Goal: Book appointment/travel/reservation

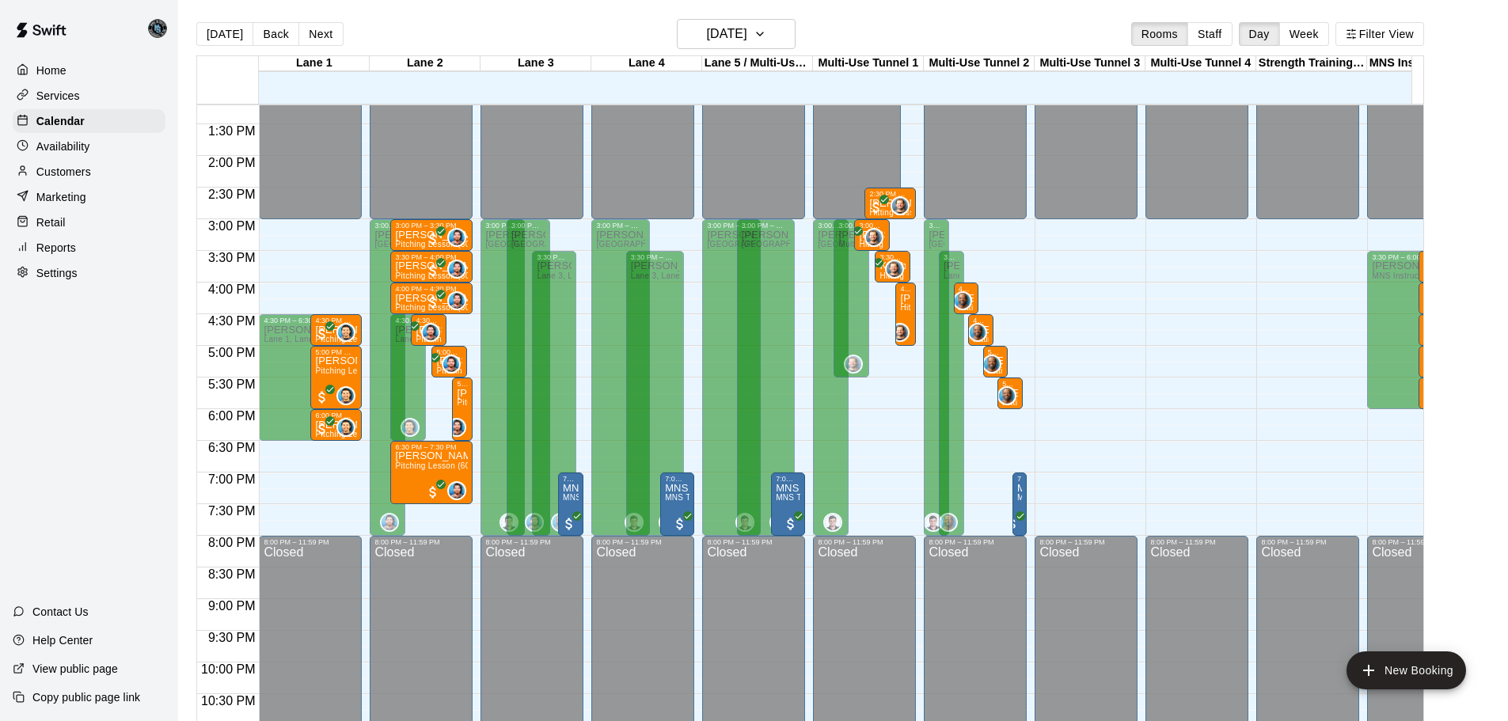
click at [1215, 140] on main "[DATE] Back [DATE][DATE] Rooms Staff Day Week Filter [GEOGRAPHIC_DATA] 1 [GEOGR…" at bounding box center [842, 379] width 1317 height 721
click at [1215, 158] on main "[DATE] Back [DATE][DATE] Rooms Staff Day Week Filter [GEOGRAPHIC_DATA] 1 [GEOGR…" at bounding box center [842, 379] width 1317 height 721
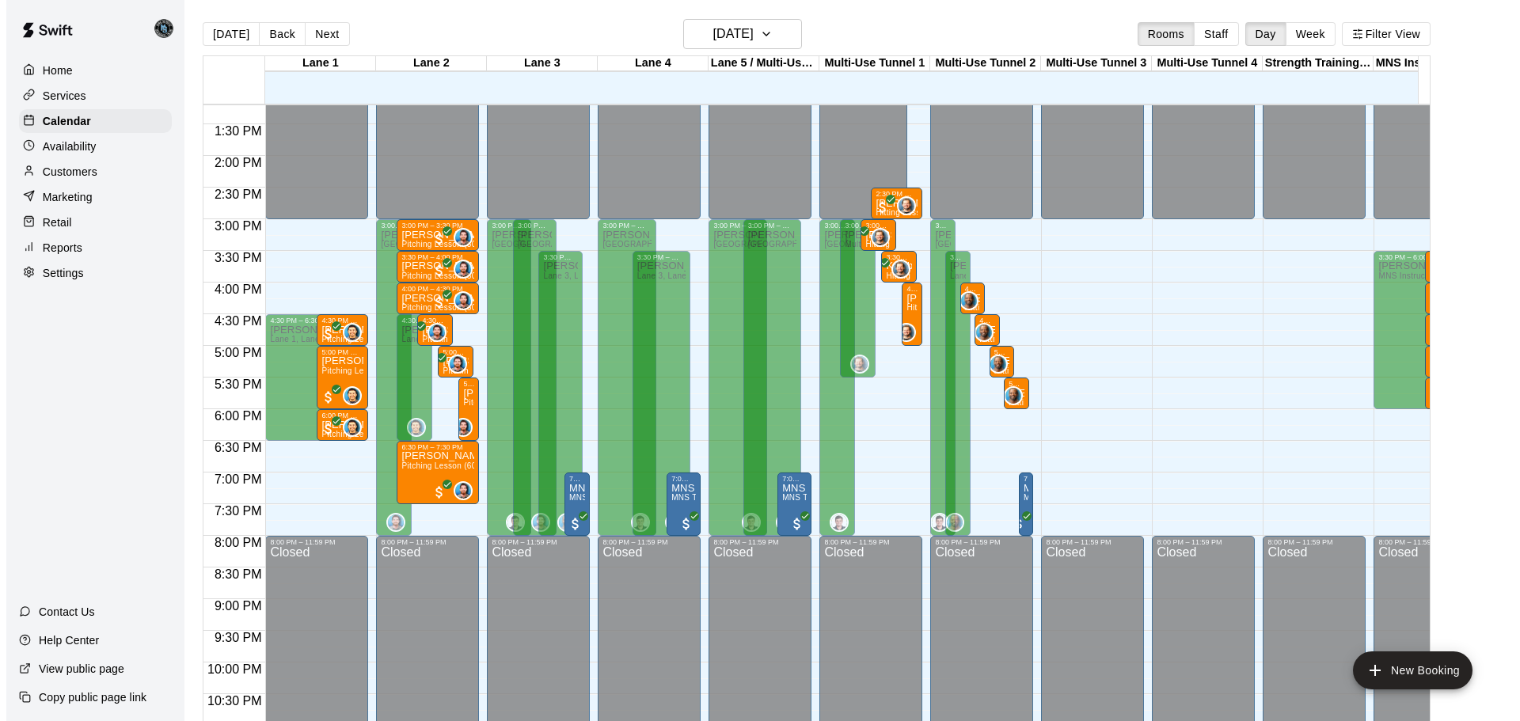
scroll to position [25, 0]
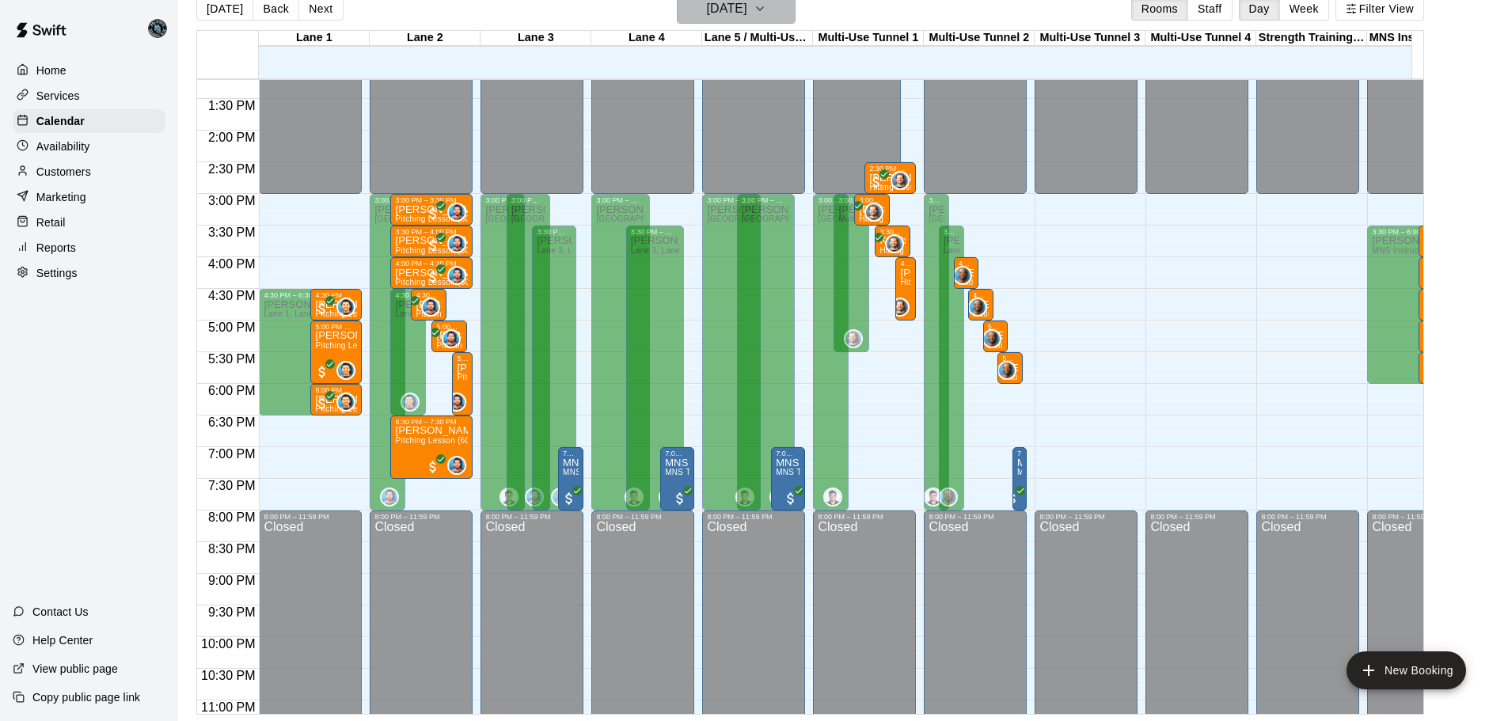
click at [747, 8] on h6 "[DATE]" at bounding box center [727, 9] width 40 height 22
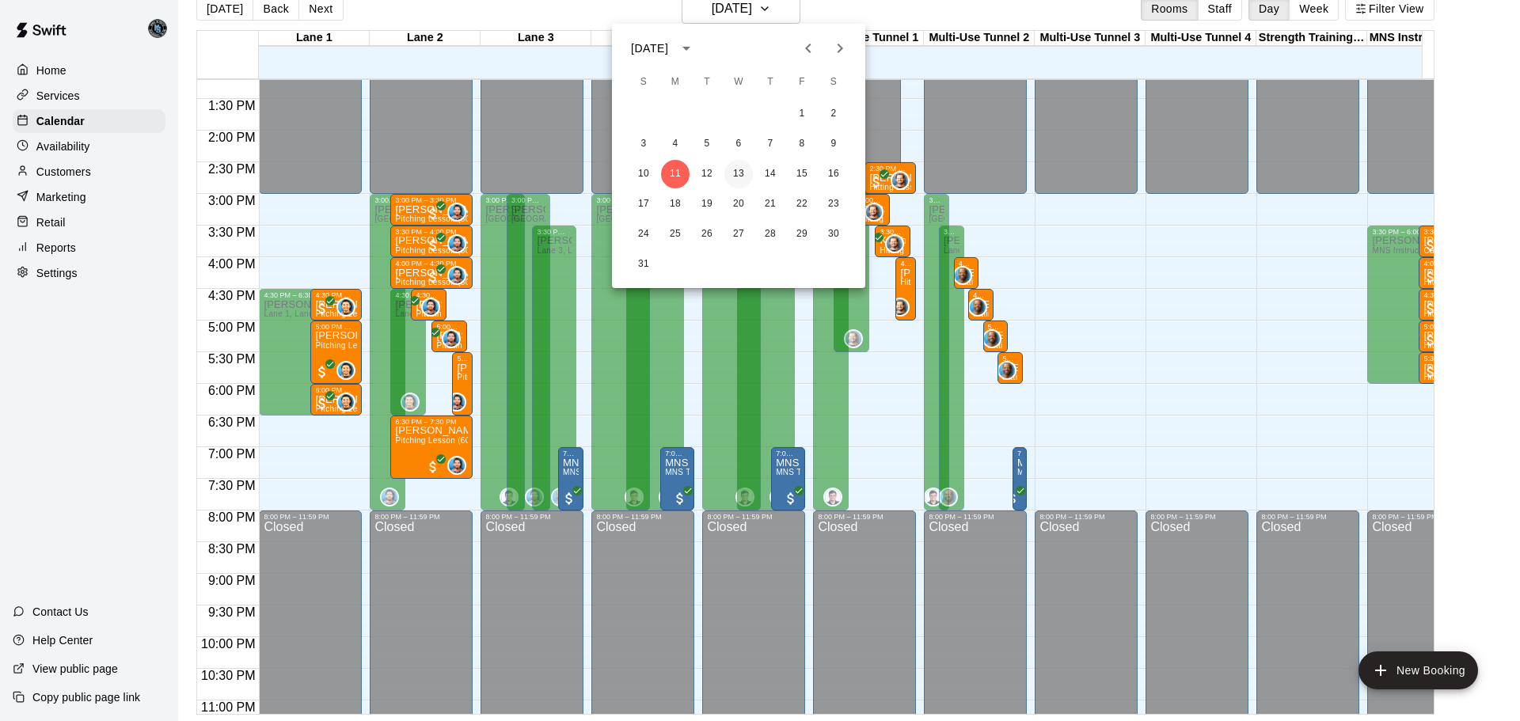
click at [739, 171] on button "13" at bounding box center [738, 174] width 28 height 28
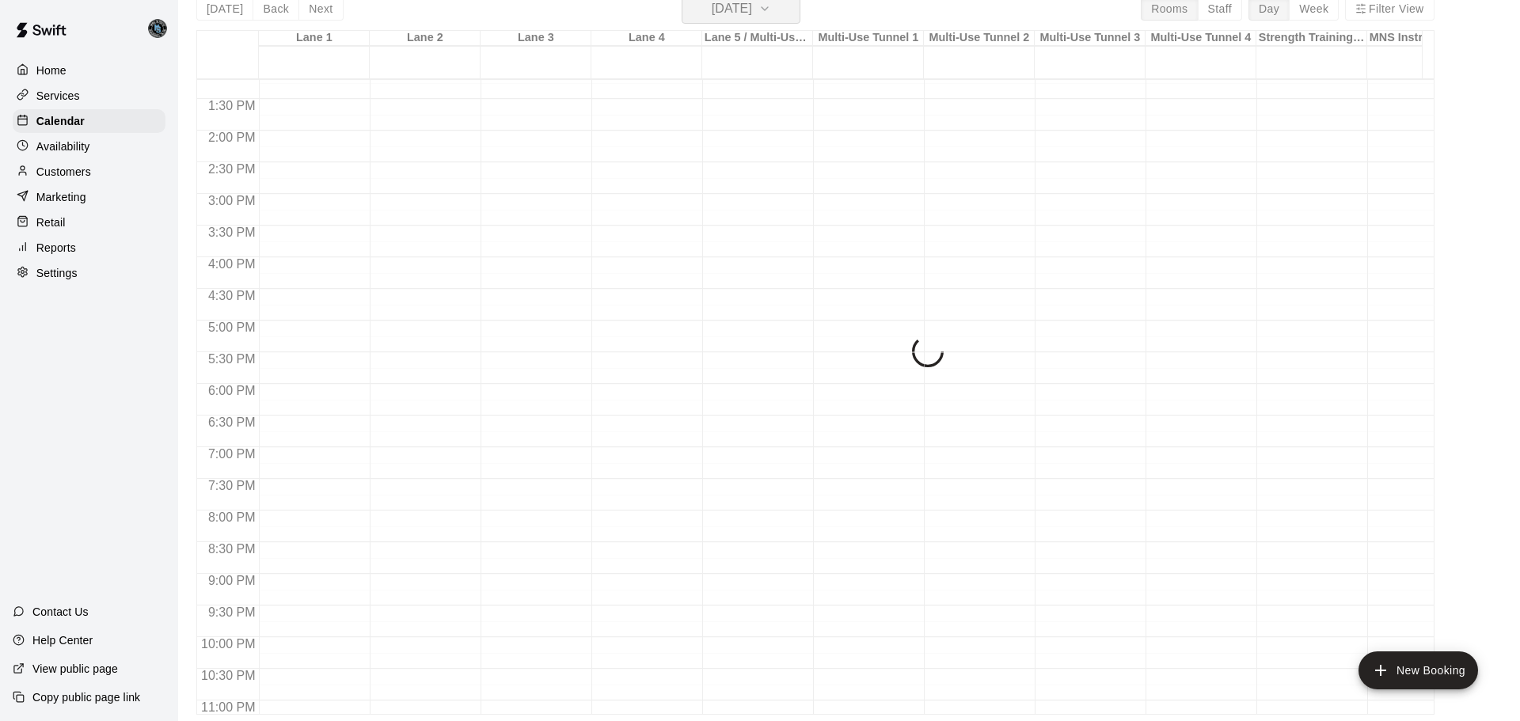
scroll to position [19, 0]
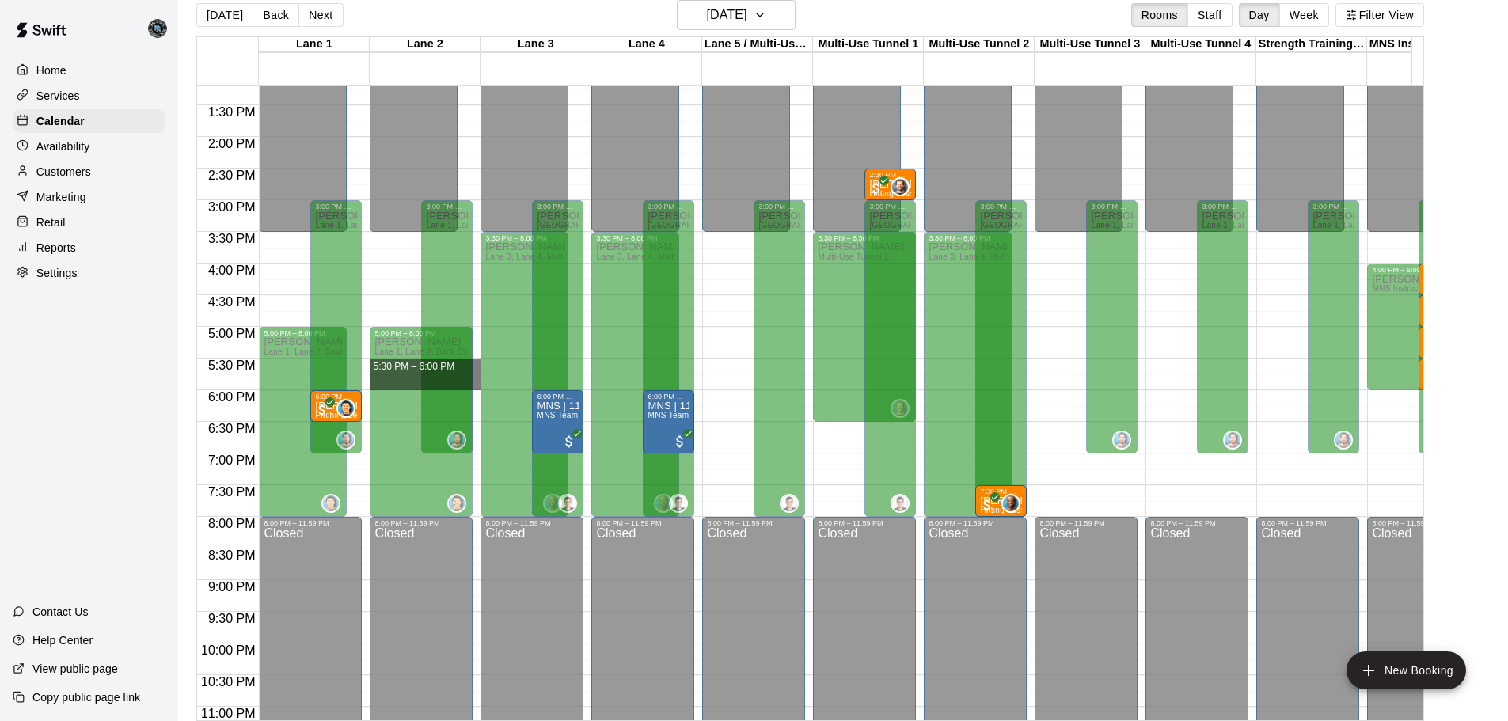
drag, startPoint x: 477, startPoint y: 360, endPoint x: 477, endPoint y: 382, distance: 22.2
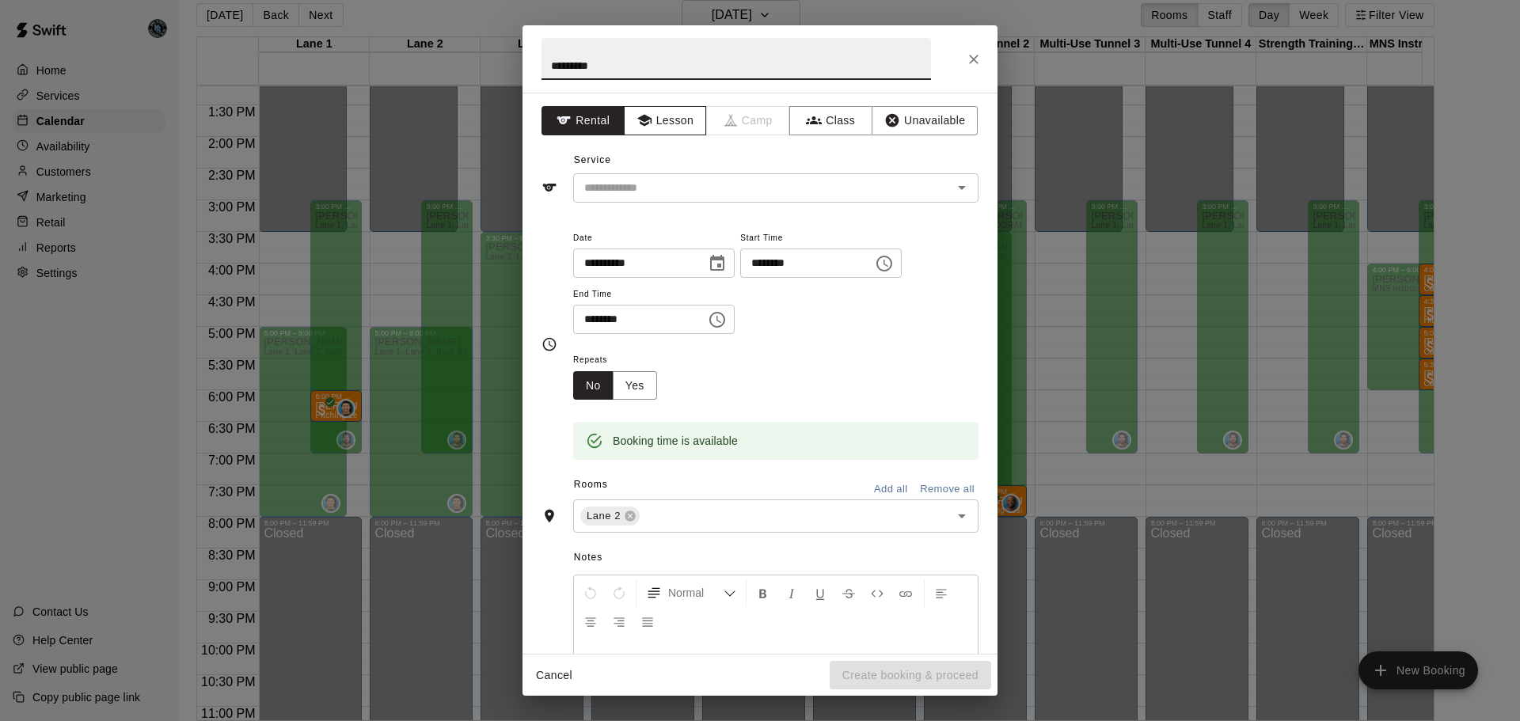
type input "*********"
click at [659, 117] on button "Lesson" at bounding box center [665, 120] width 83 height 29
click at [667, 190] on input "text" at bounding box center [752, 188] width 349 height 20
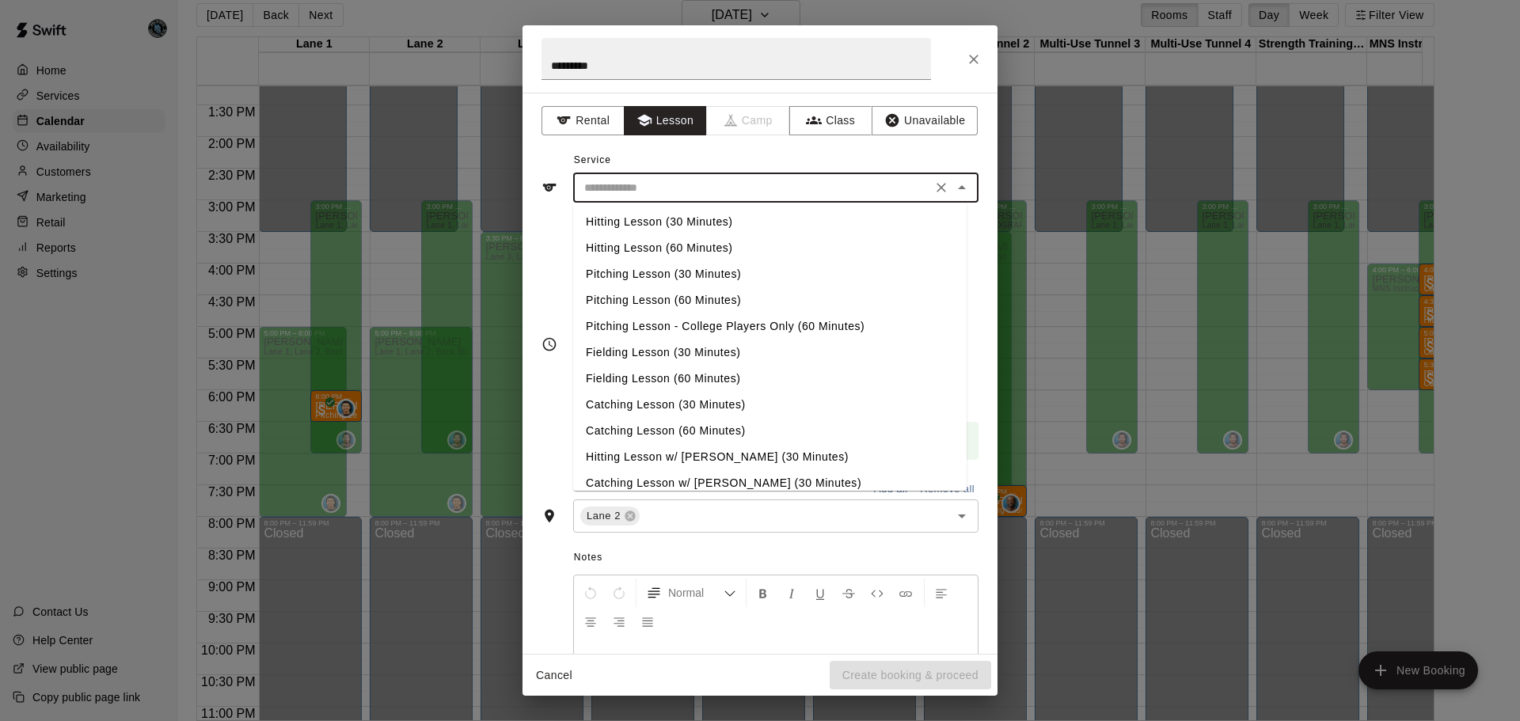
click at [726, 274] on li "Pitching Lesson (30 Minutes)" at bounding box center [769, 274] width 393 height 26
type input "**********"
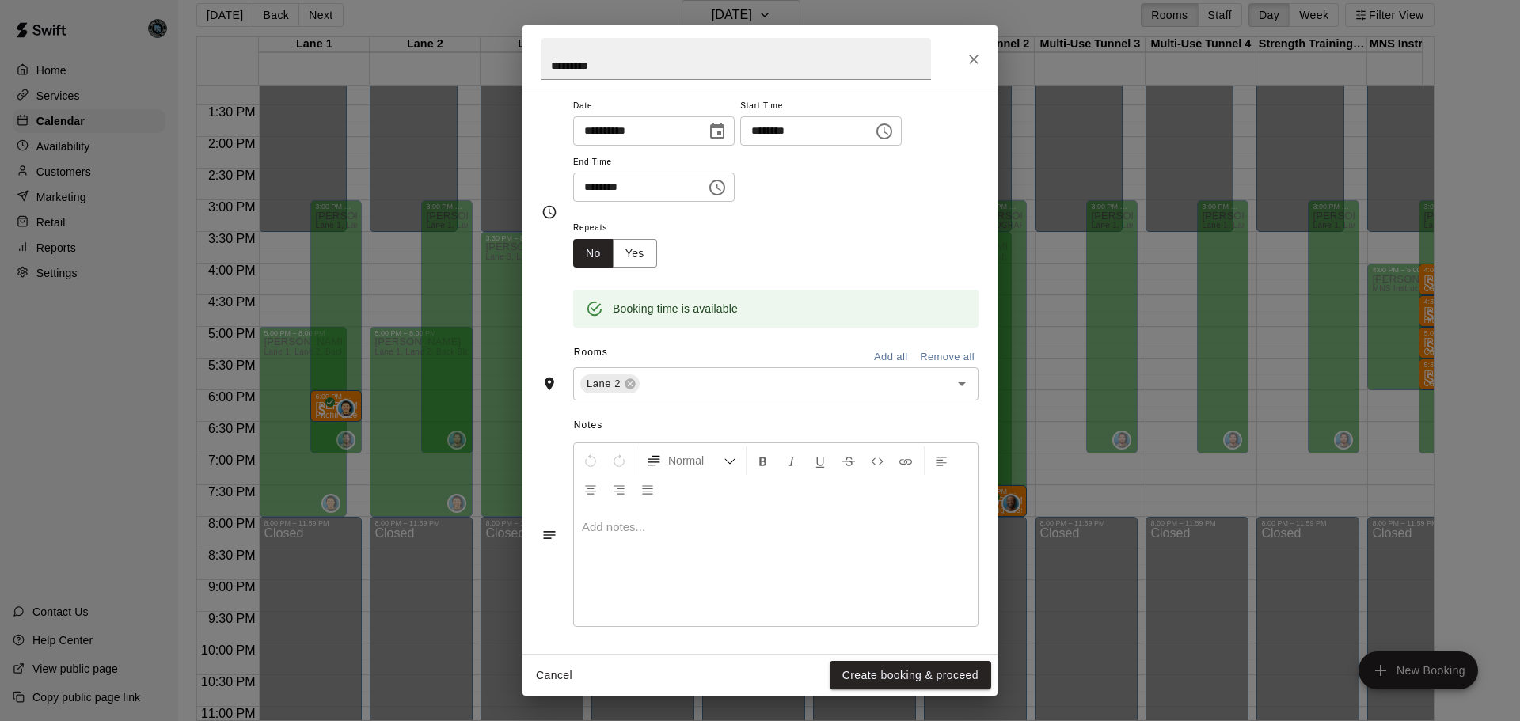
scroll to position [133, 0]
click at [650, 527] on p at bounding box center [776, 526] width 388 height 16
click at [936, 625] on button "Create booking & proceed" at bounding box center [910, 675] width 161 height 29
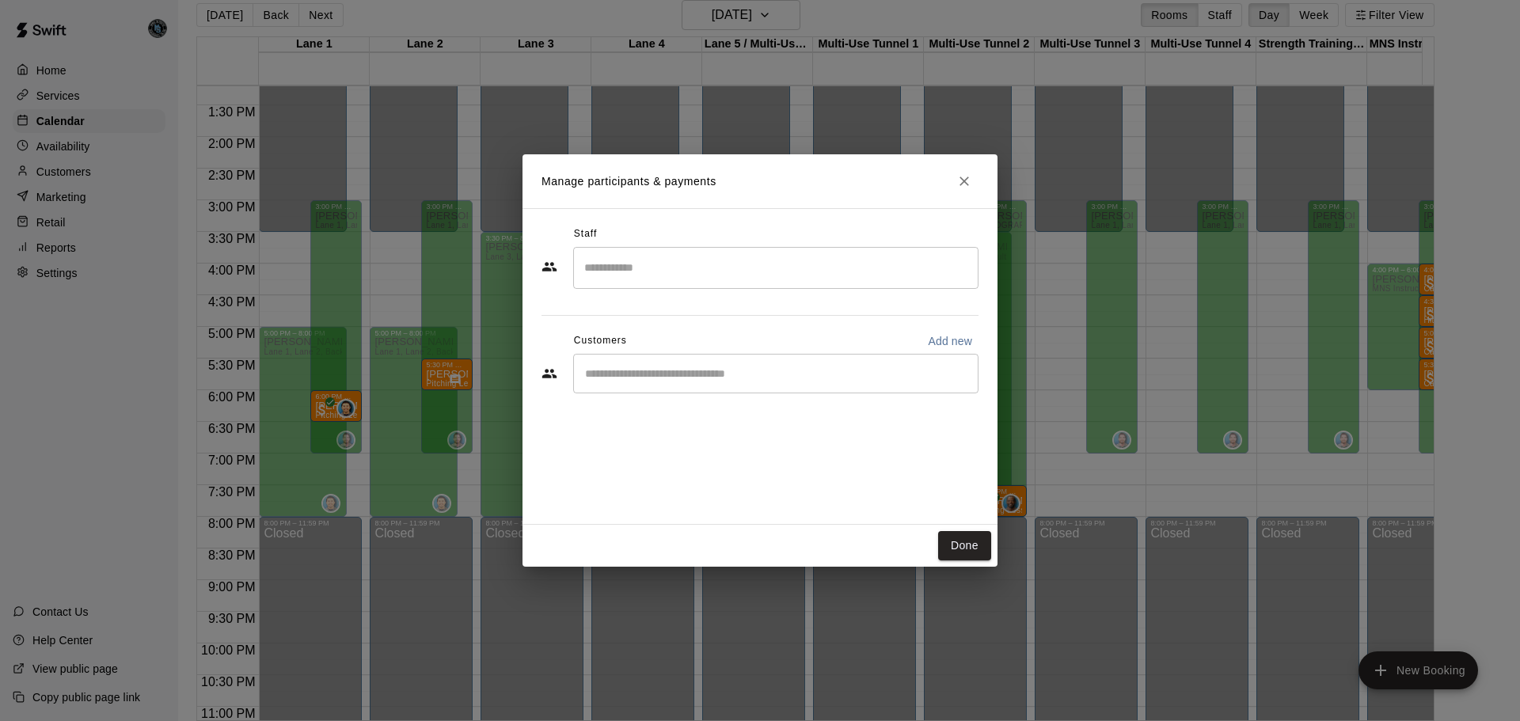
click at [716, 276] on input "Search staff" at bounding box center [775, 268] width 391 height 28
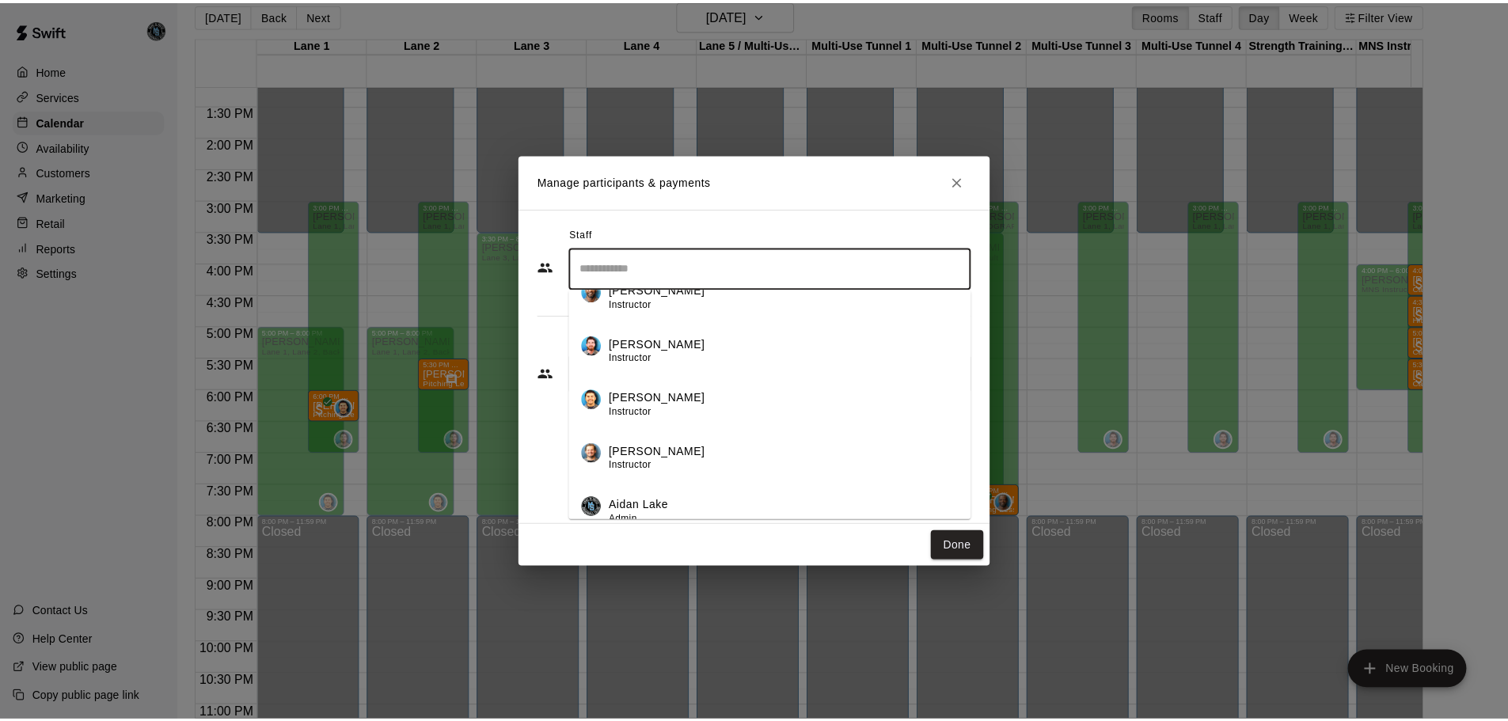
scroll to position [504, 0]
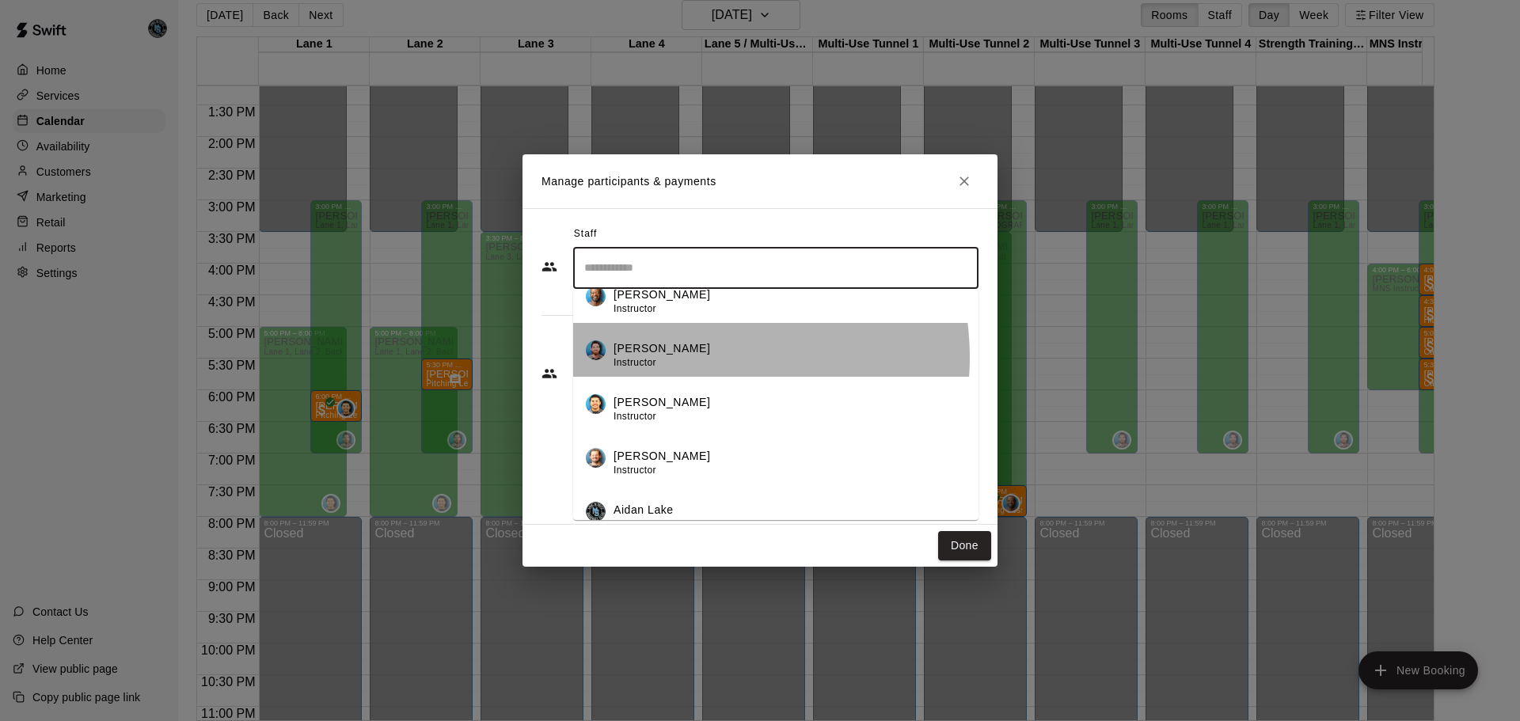
click at [700, 357] on div "[PERSON_NAME] Instructor" at bounding box center [789, 355] width 352 height 31
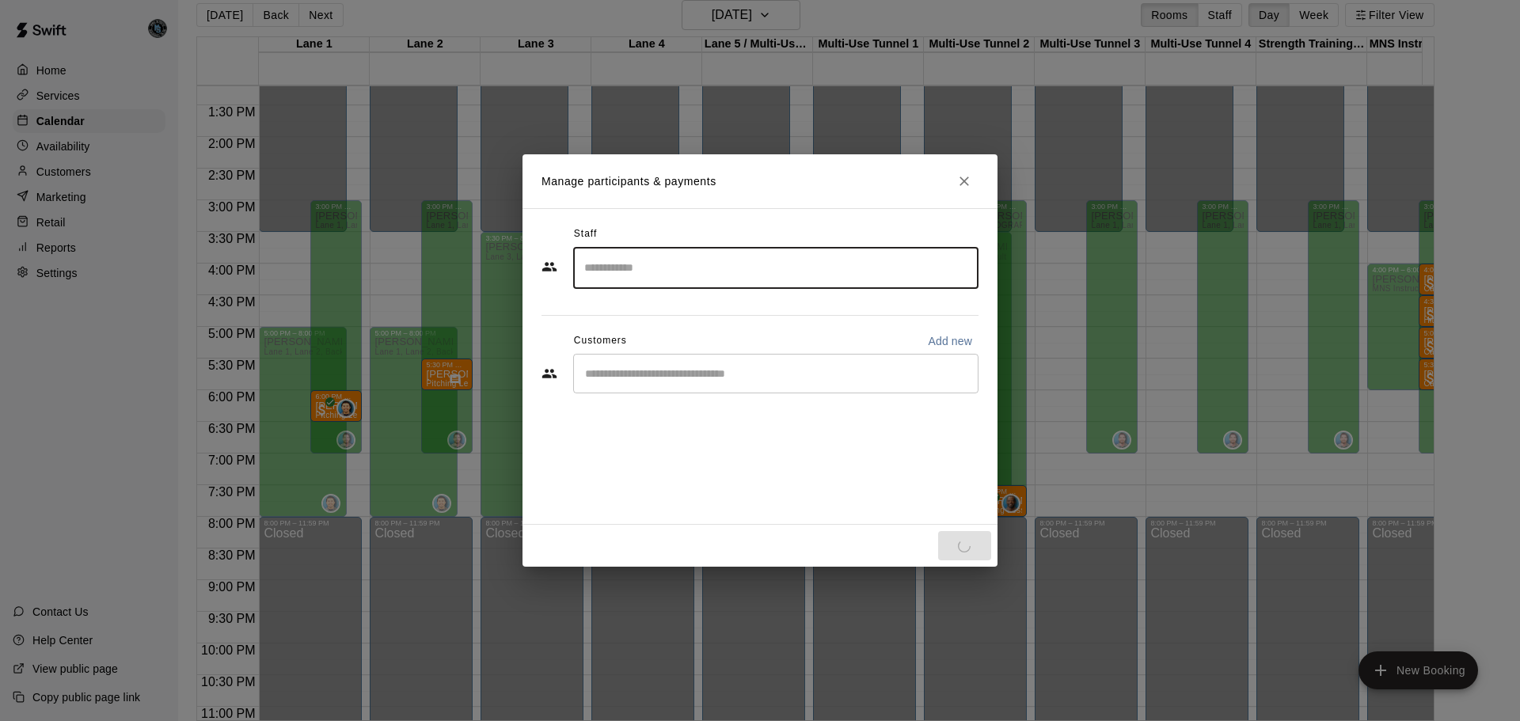
click at [696, 373] on input "Start typing to search customers..." at bounding box center [775, 374] width 391 height 16
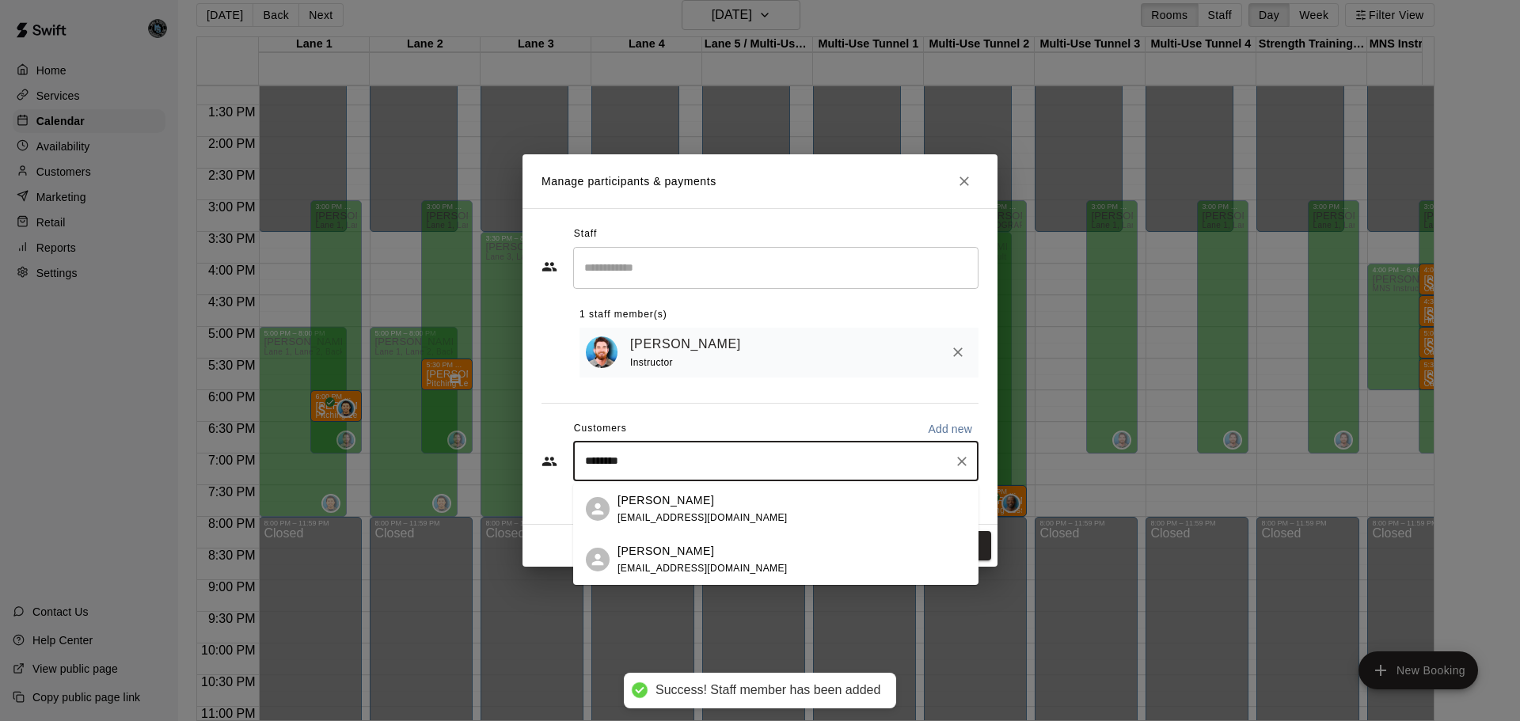
type input "*********"
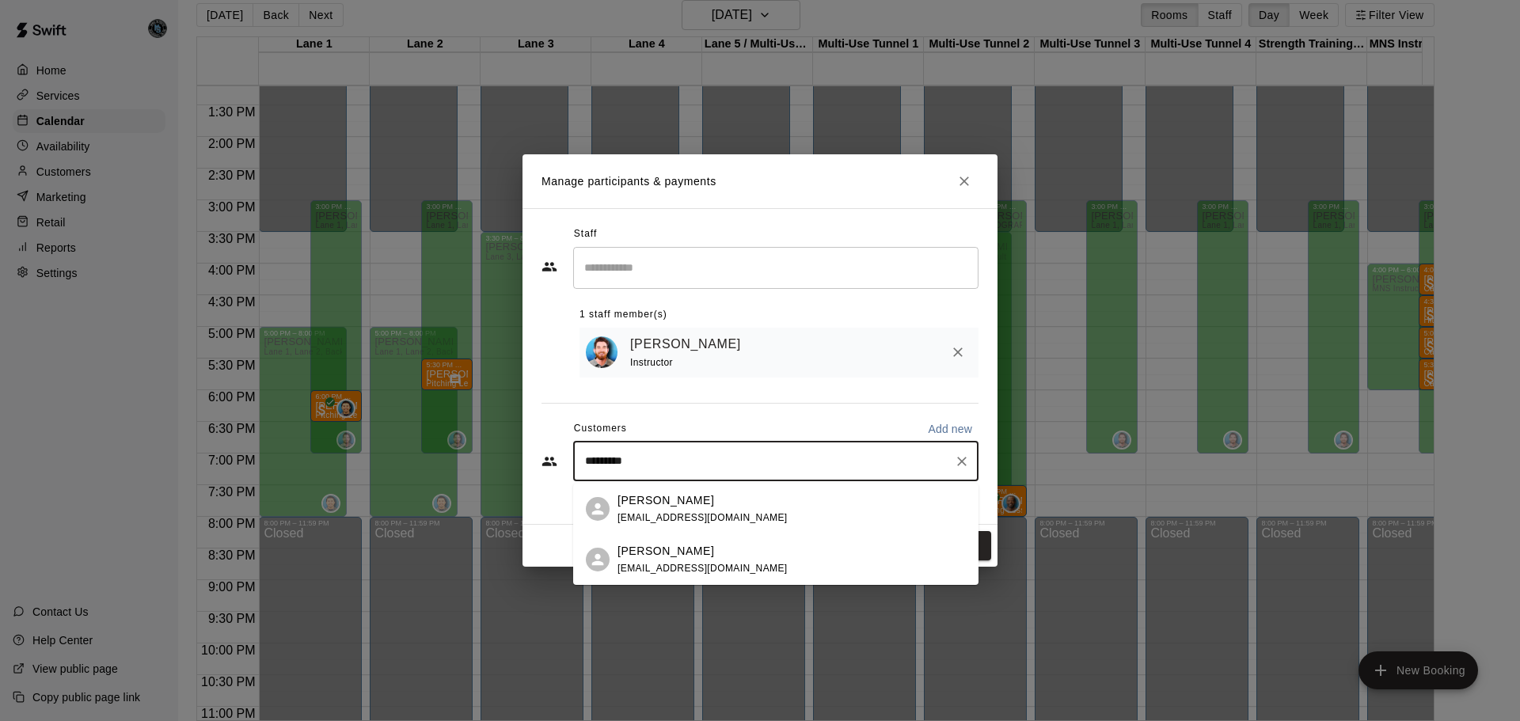
click at [659, 502] on p "[PERSON_NAME]" at bounding box center [665, 500] width 97 height 17
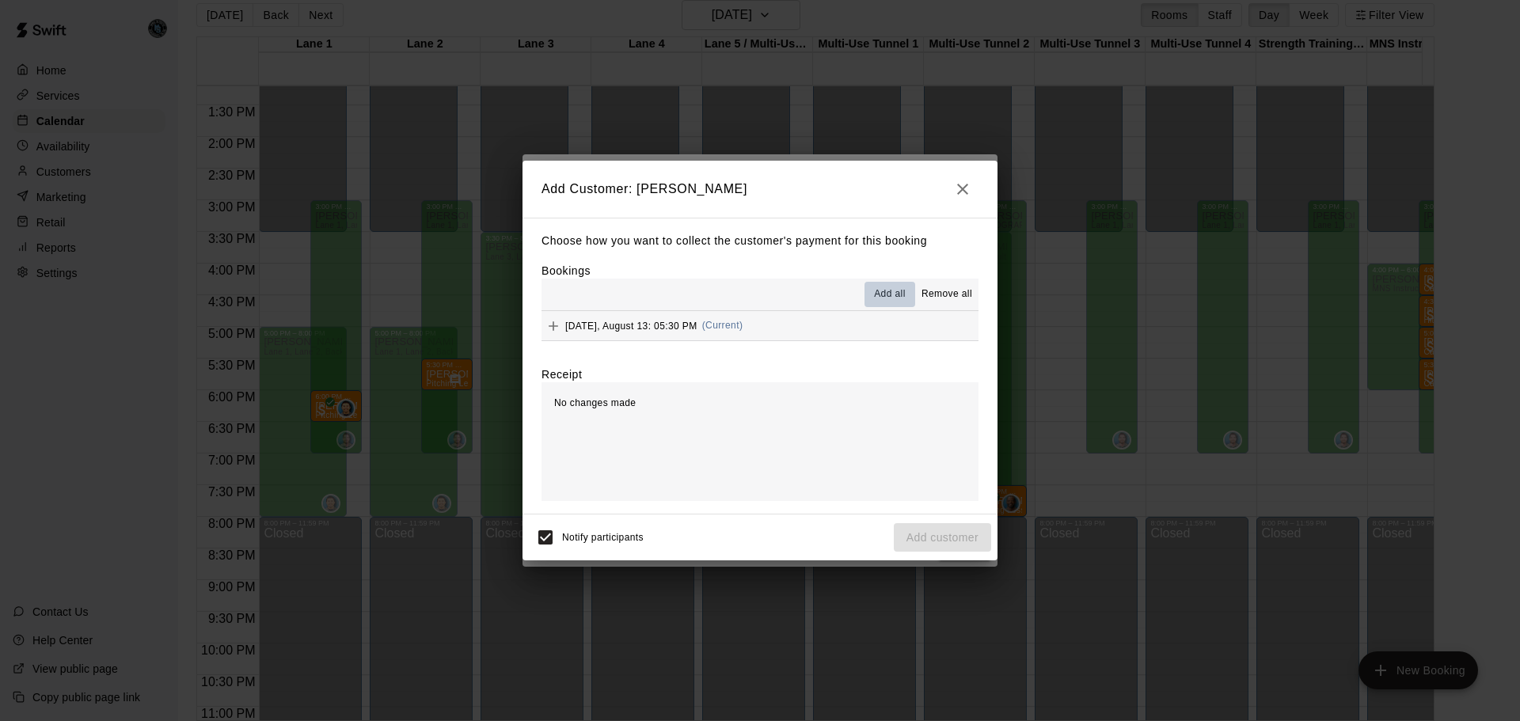
click at [892, 298] on span "Add all" at bounding box center [890, 295] width 32 height 16
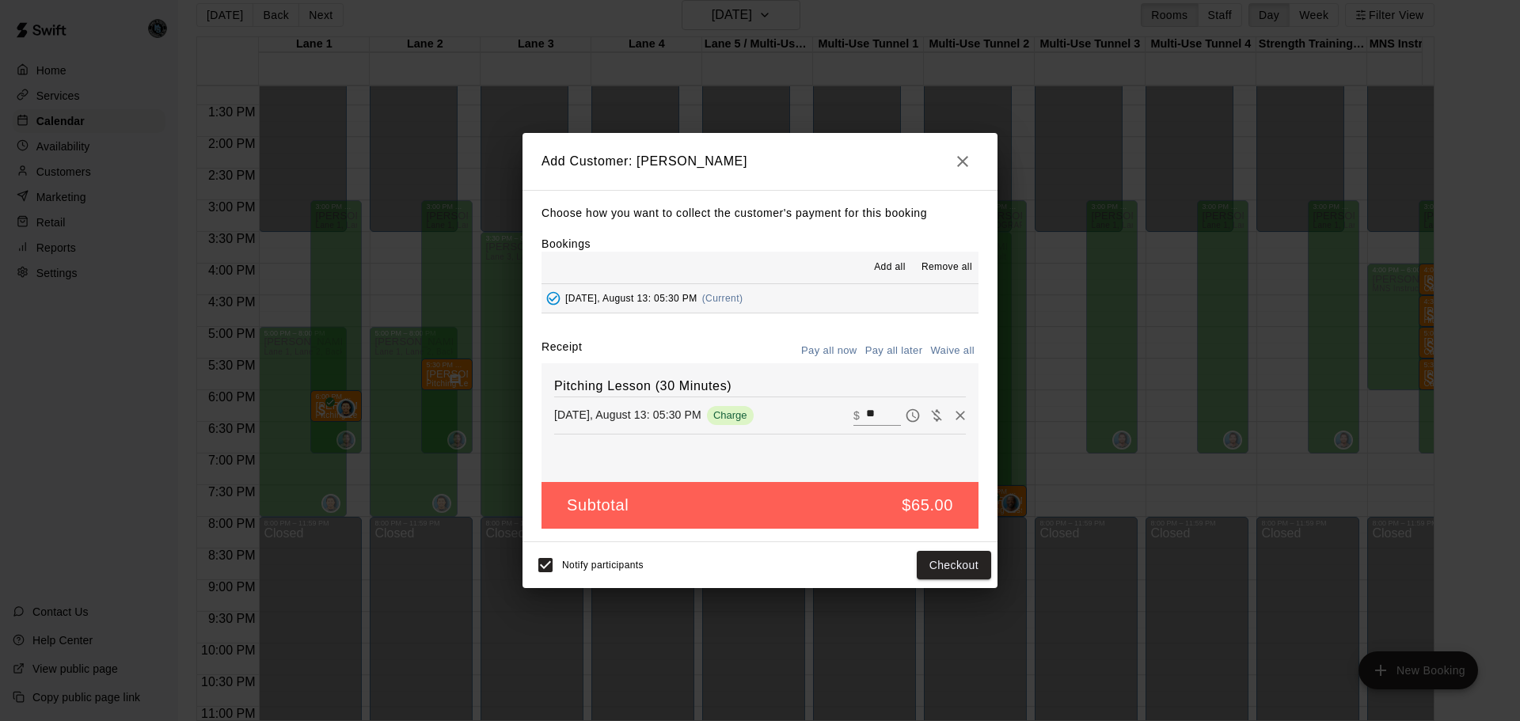
click at [877, 412] on input "**" at bounding box center [883, 415] width 35 height 21
type input "**"
click at [967, 568] on button "Checkout" at bounding box center [954, 565] width 74 height 29
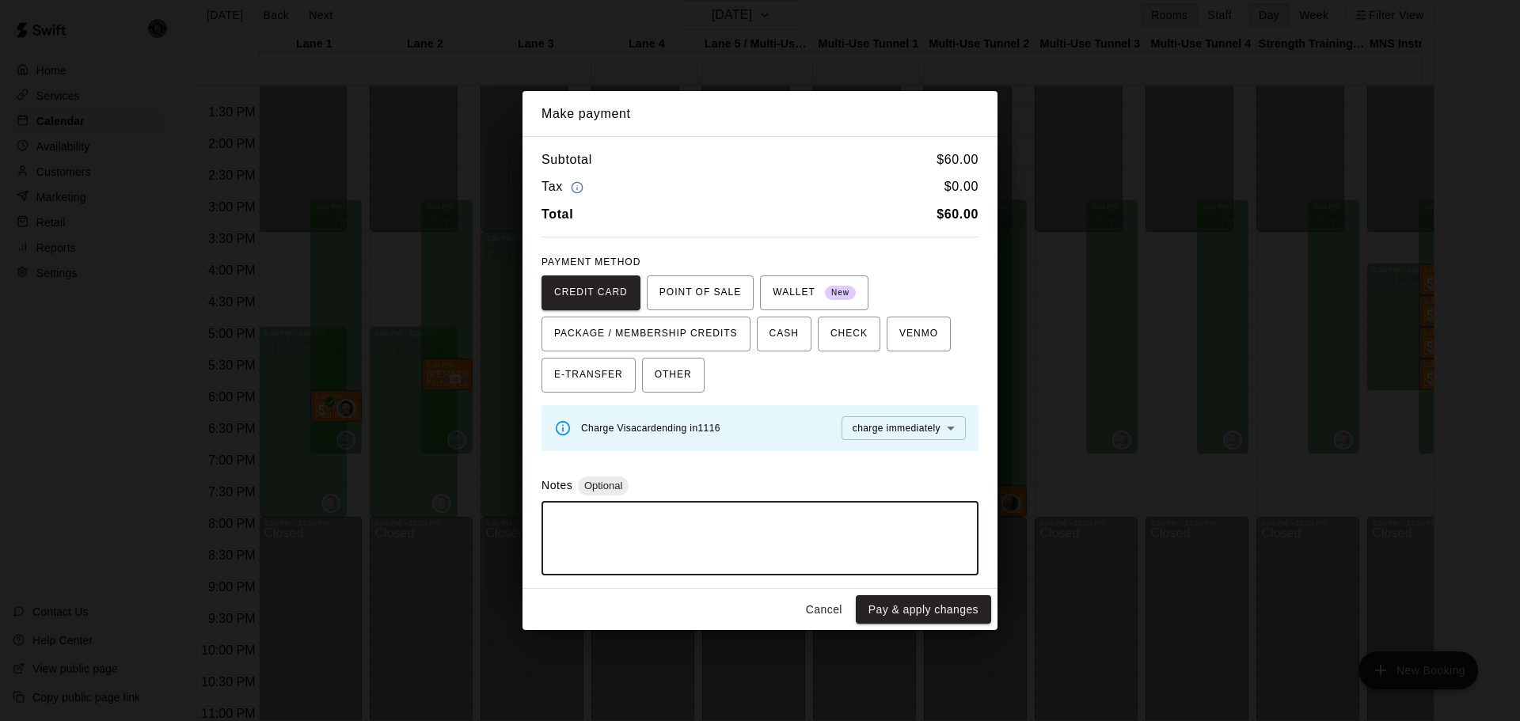
click at [694, 516] on textarea at bounding box center [760, 538] width 415 height 47
type textarea "**********"
click at [906, 613] on button "Pay & apply changes" at bounding box center [923, 609] width 135 height 29
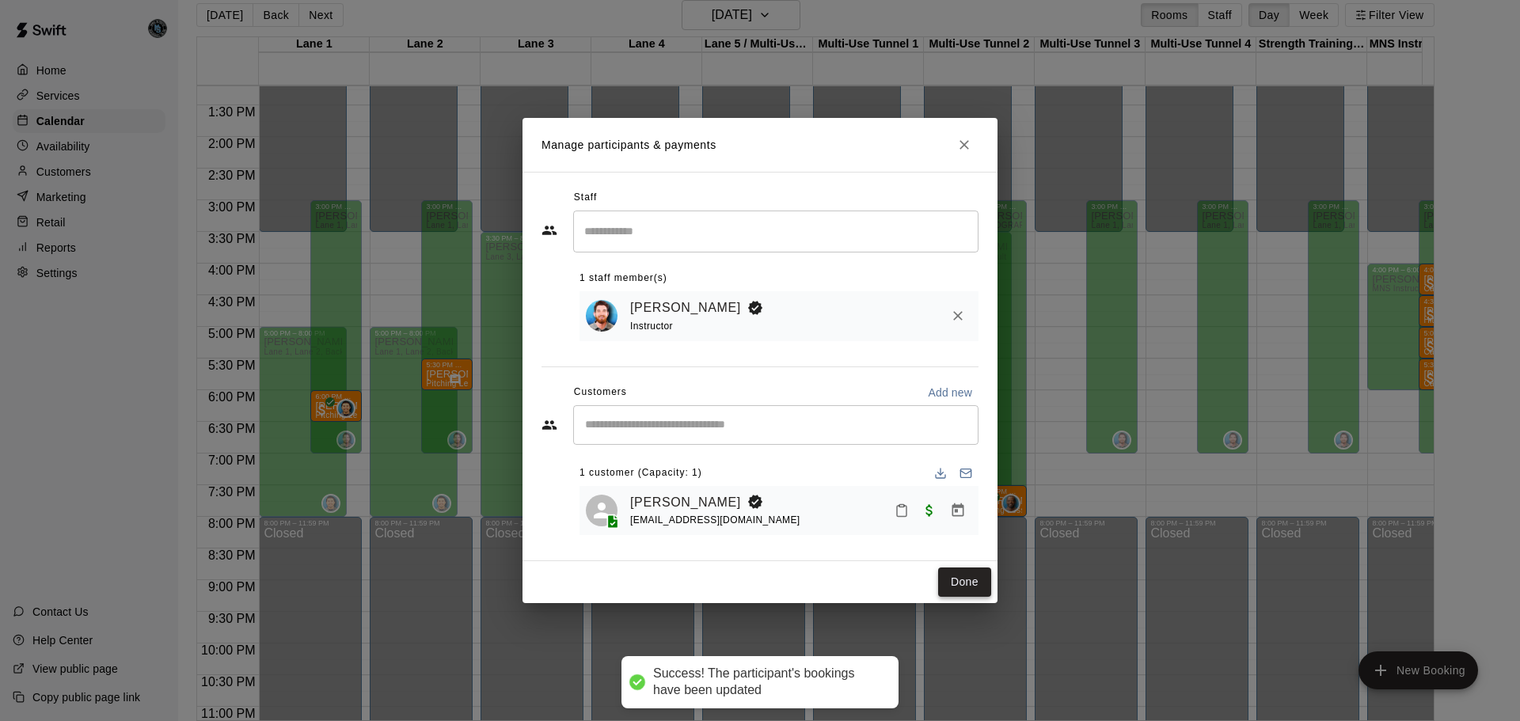
click at [966, 588] on button "Done" at bounding box center [964, 582] width 53 height 29
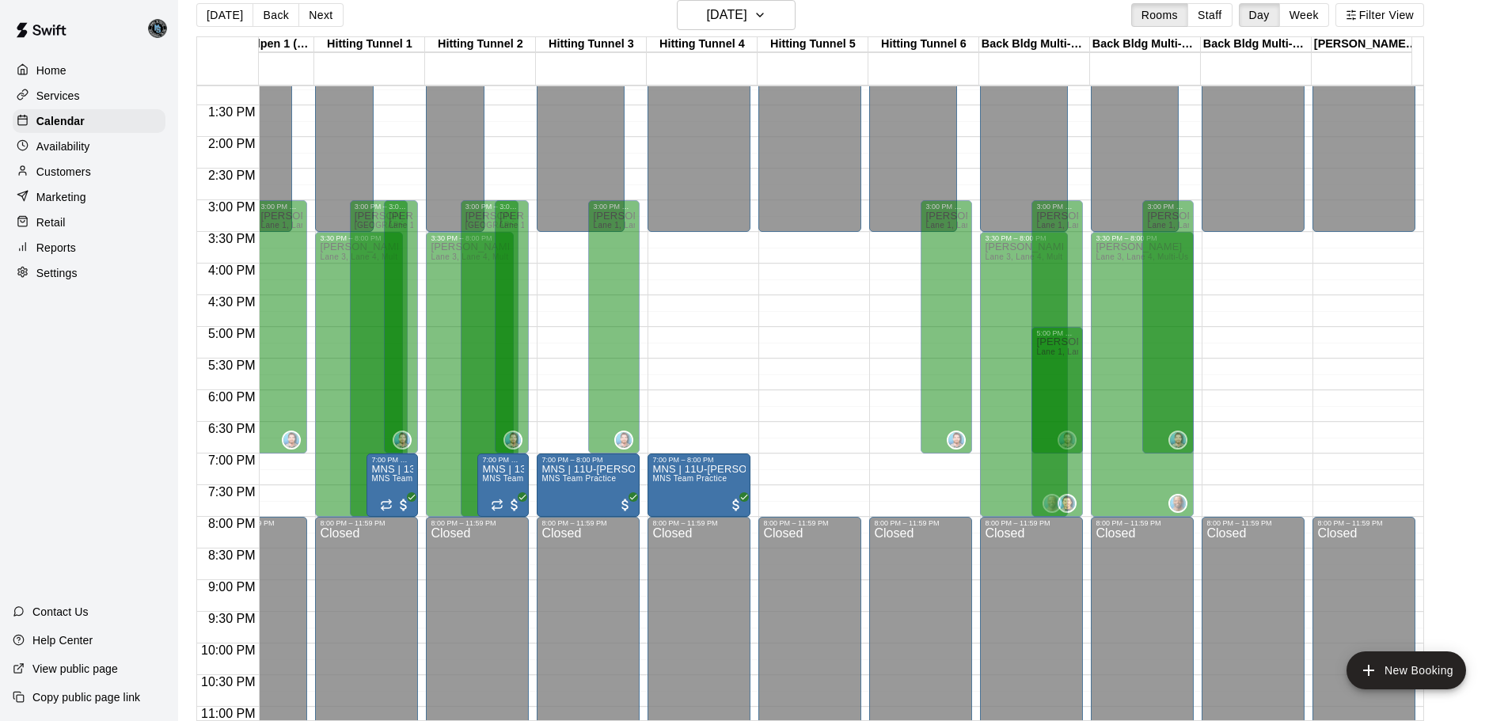
scroll to position [0, 0]
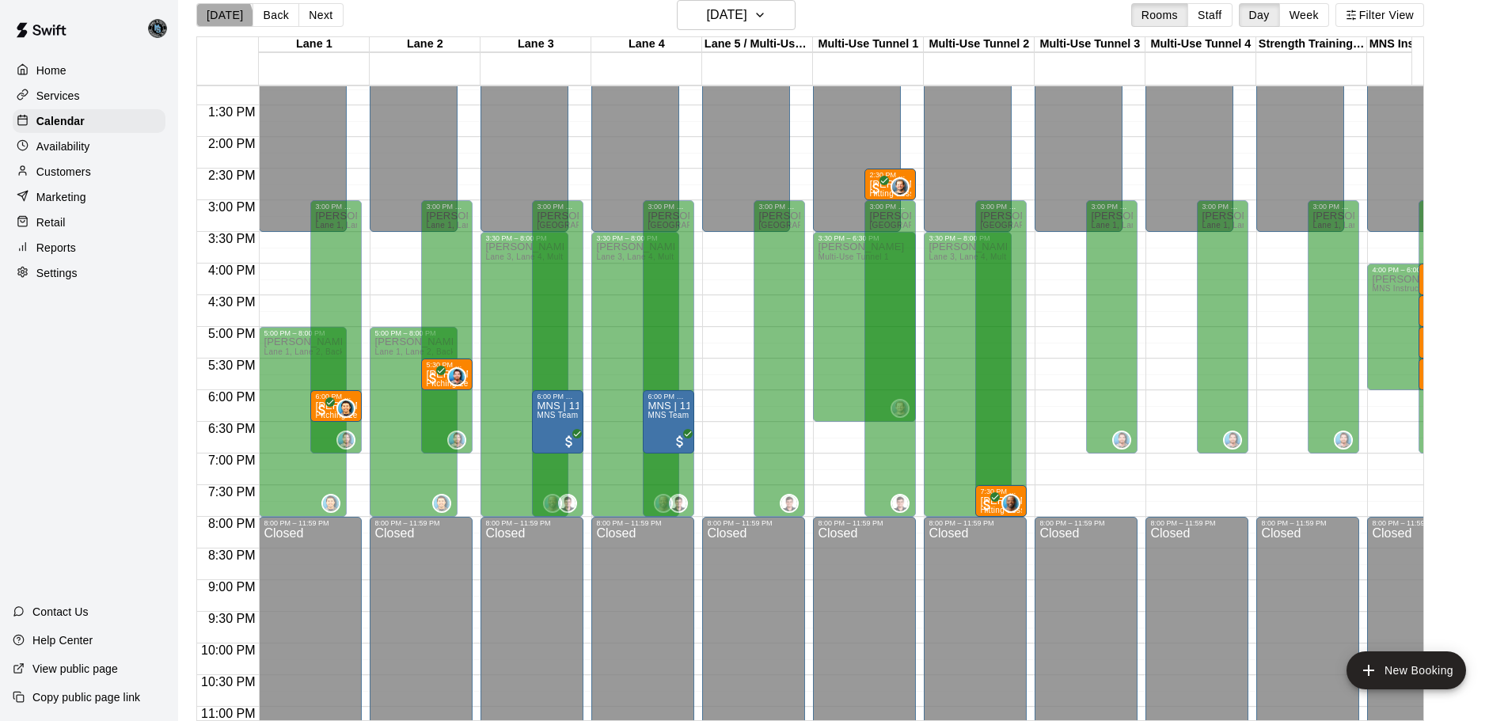
click at [223, 17] on button "[DATE]" at bounding box center [224, 15] width 57 height 24
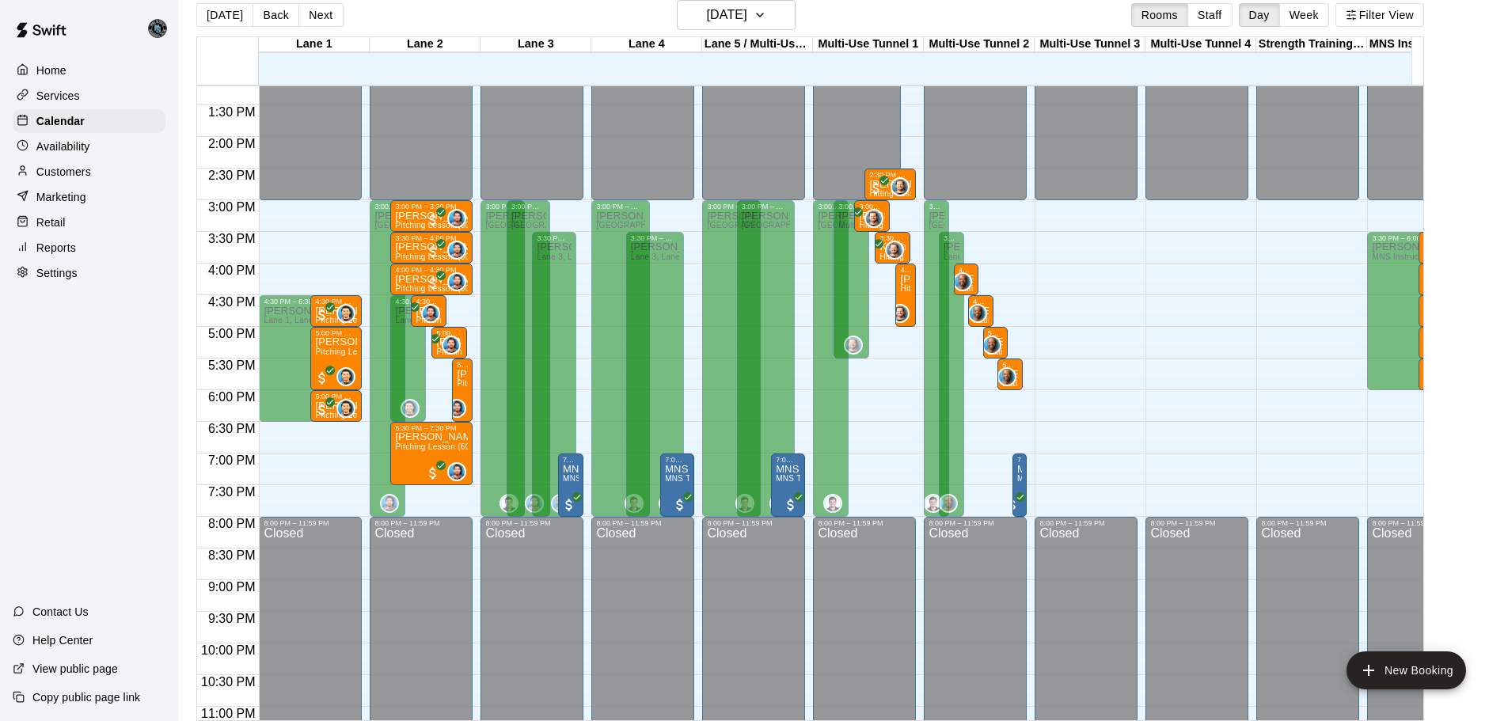
click at [1215, 125] on main "[DATE] Back [DATE][DATE] Rooms Staff Day Week Filter [GEOGRAPHIC_DATA] 1 [GEOGR…" at bounding box center [842, 360] width 1317 height 721
click at [68, 150] on p "Availability" at bounding box center [63, 147] width 54 height 16
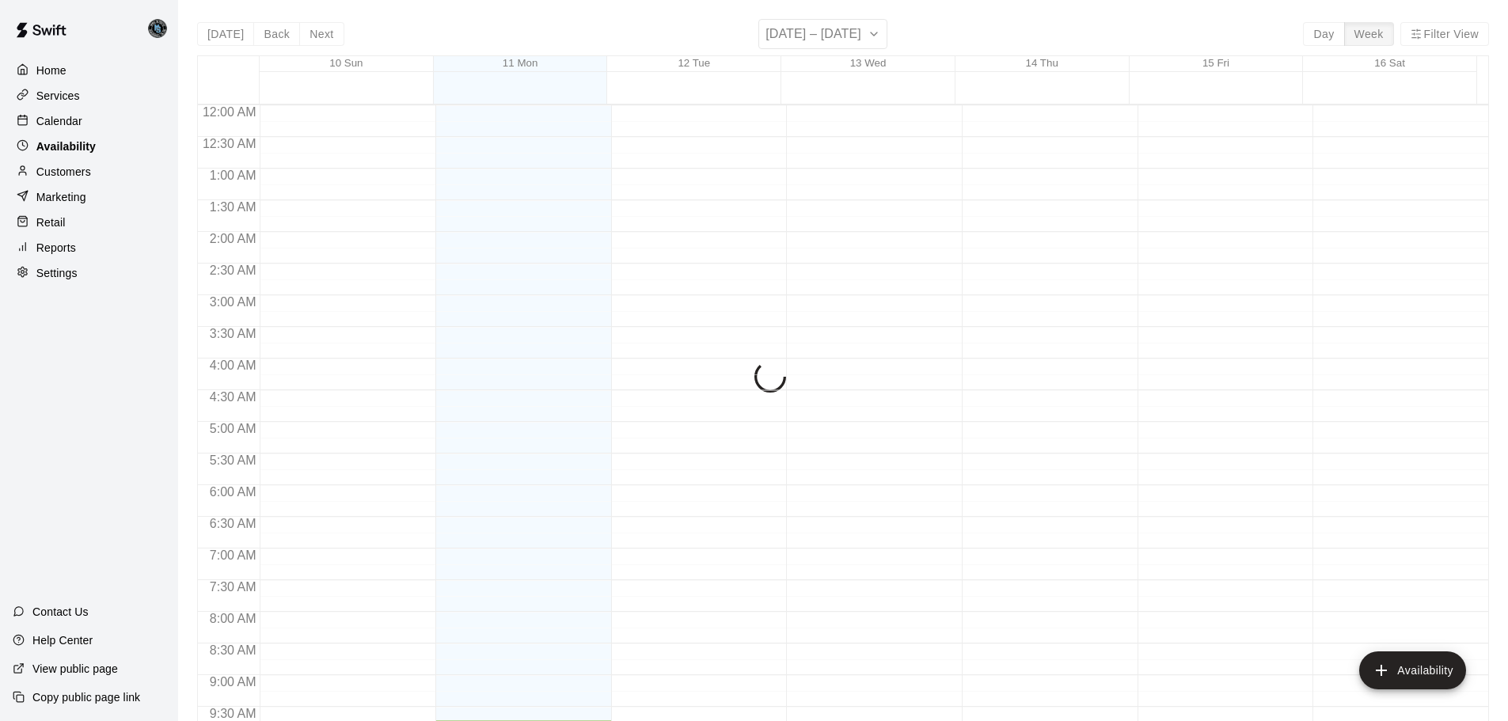
scroll to position [616, 0]
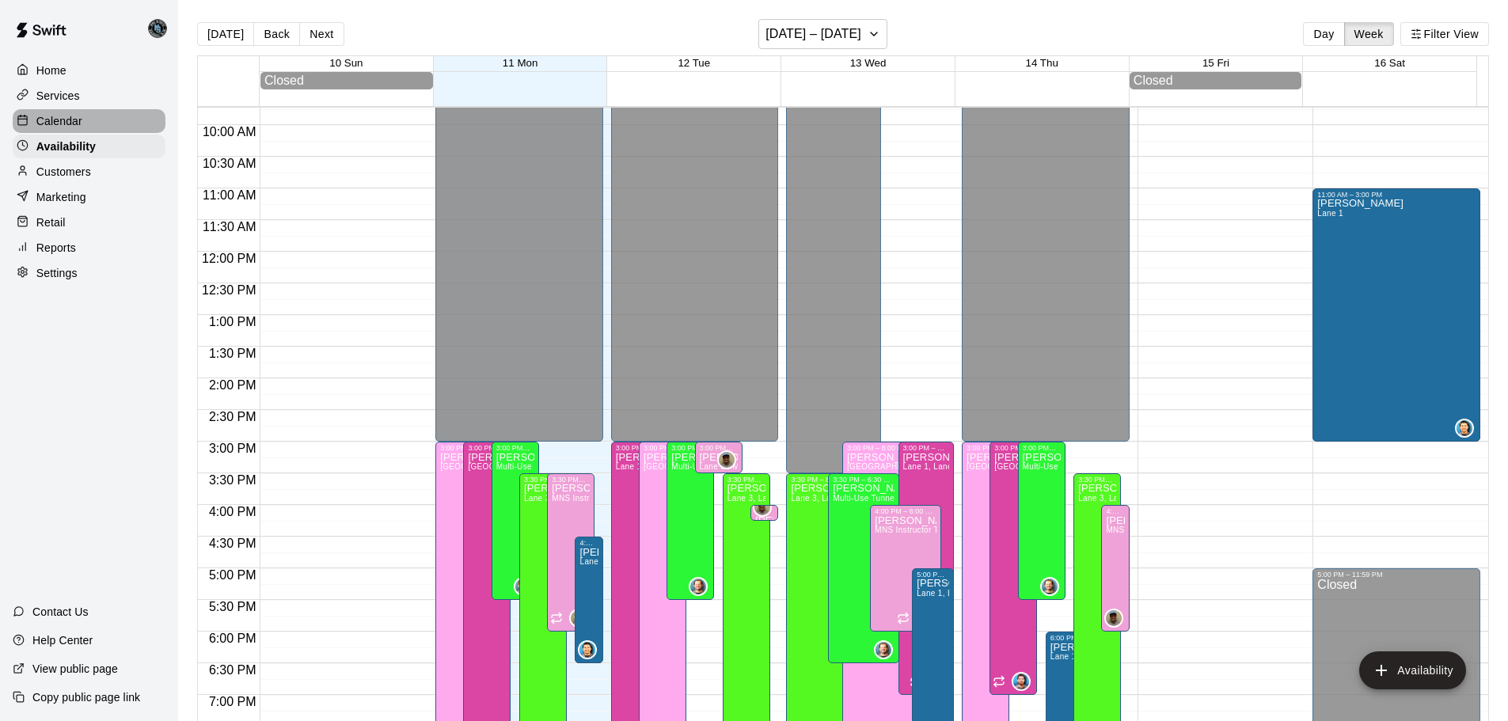
click at [44, 121] on p "Calendar" at bounding box center [59, 121] width 46 height 16
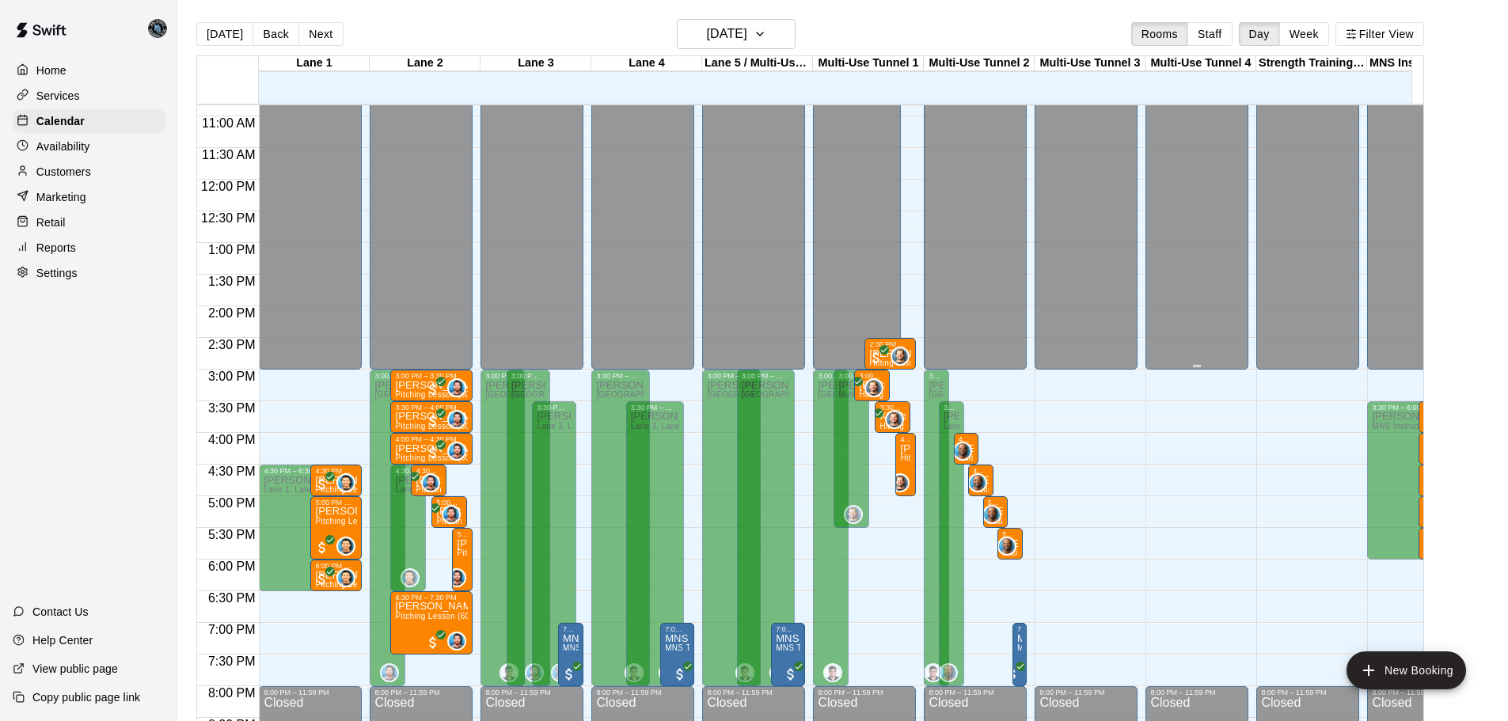
scroll to position [725, 0]
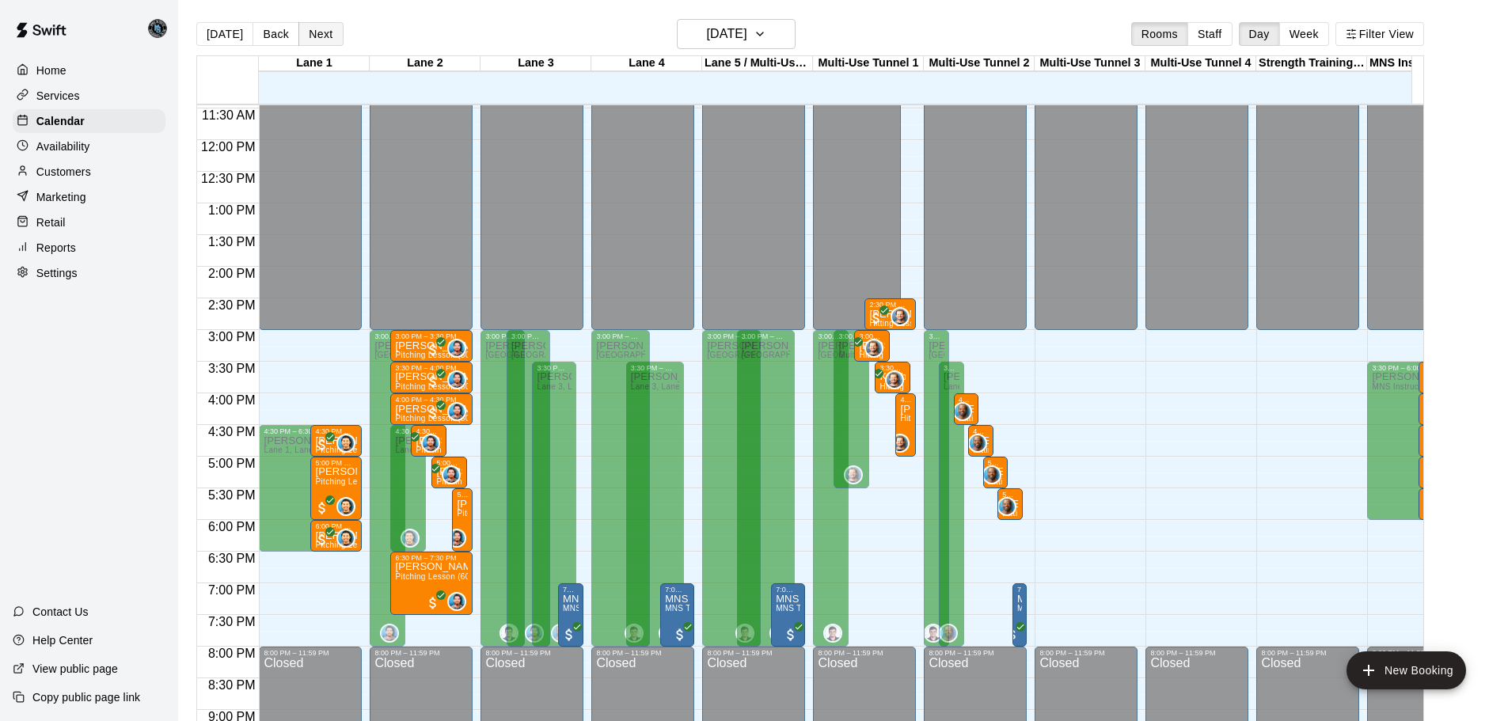
click at [313, 38] on button "Next" at bounding box center [320, 34] width 44 height 24
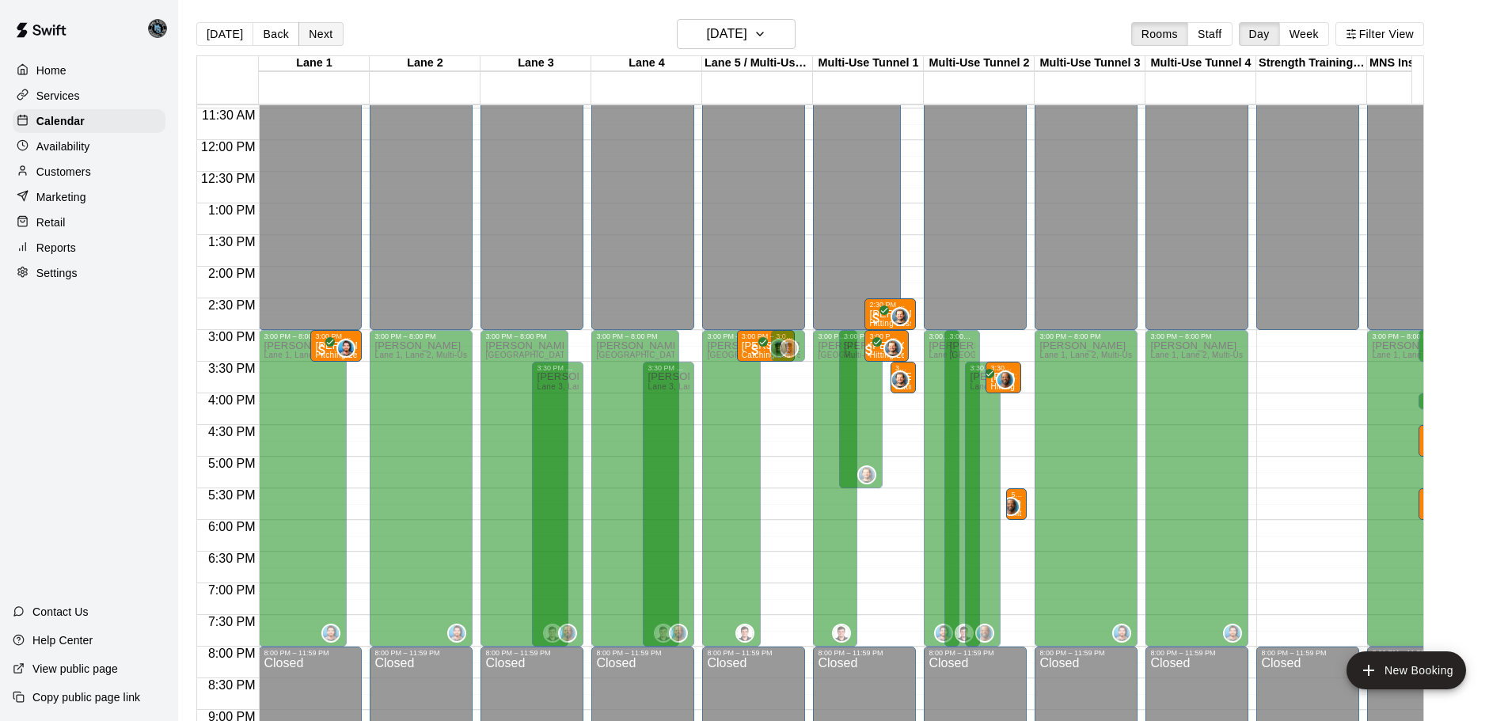
click at [317, 36] on button "Next" at bounding box center [320, 34] width 44 height 24
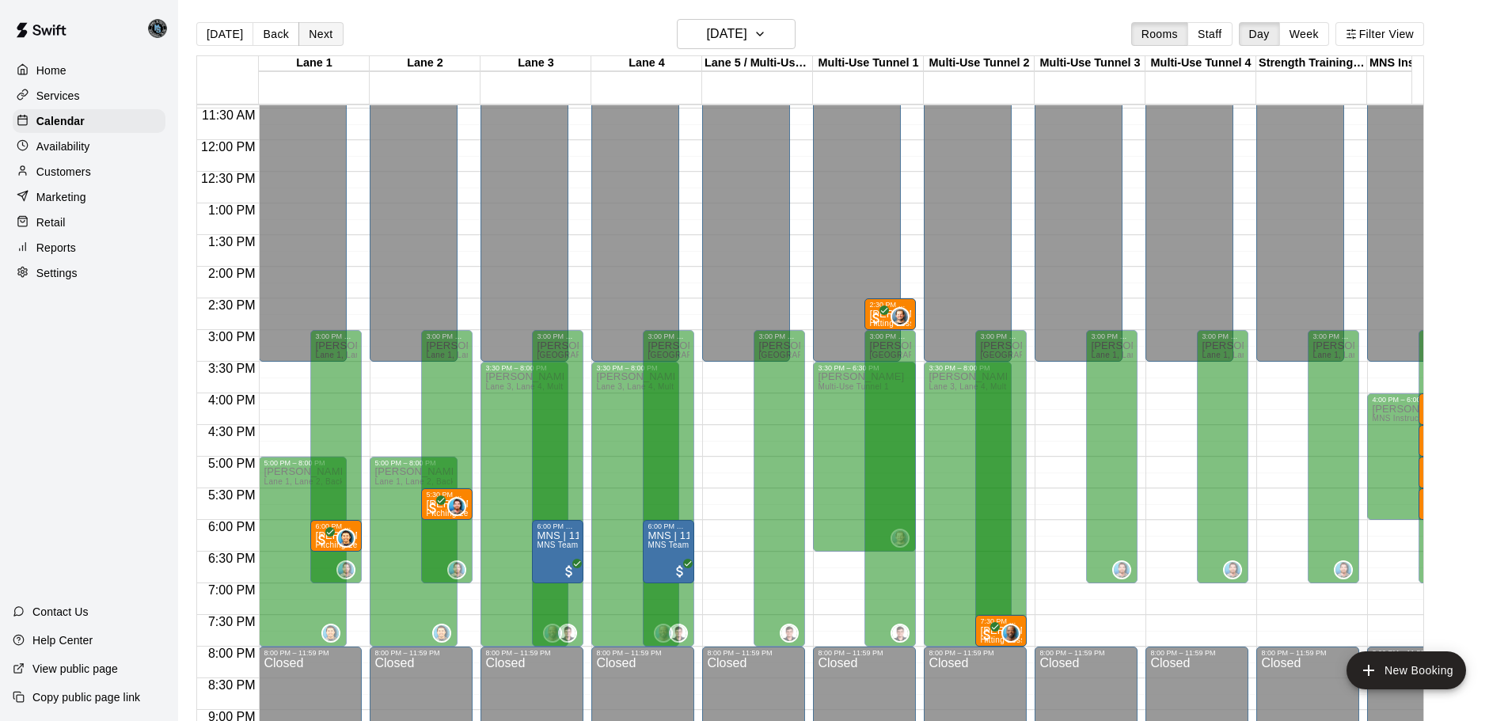
click at [327, 28] on button "Next" at bounding box center [320, 34] width 44 height 24
